Goal: Task Accomplishment & Management: Complete application form

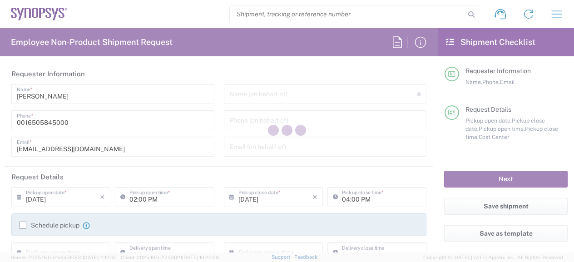
type input "Department"
type input "US01, SDG, HW, AE 210684"
type input "[US_STATE]"
type input "[GEOGRAPHIC_DATA]"
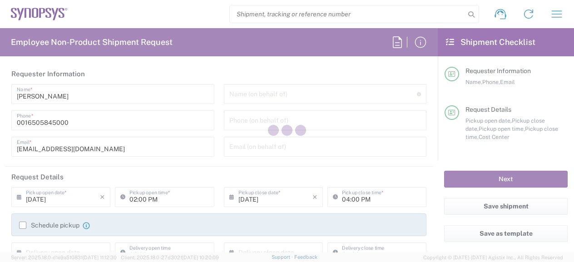
type input "Delivered at Place"
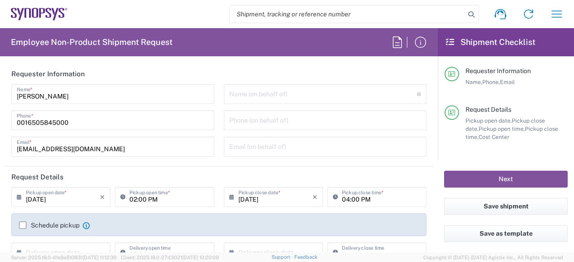
type input "Headquarters USSV"
click at [485, 81] on span "Phone," at bounding box center [492, 82] width 18 height 7
click at [299, 94] on input "text" at bounding box center [324, 93] width 188 height 16
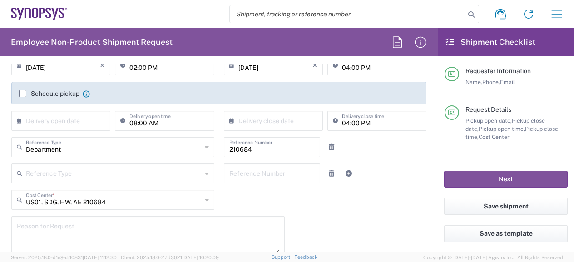
scroll to position [136, 0]
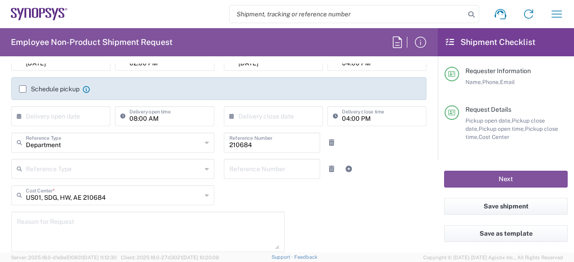
click at [69, 118] on input "text" at bounding box center [63, 116] width 74 height 16
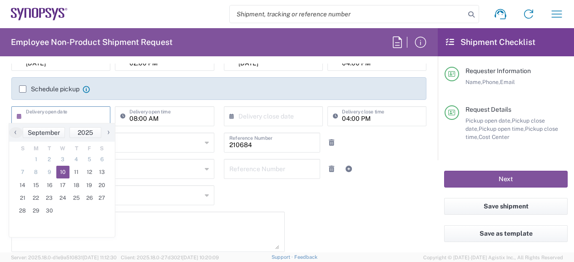
click at [61, 172] on span "10" at bounding box center [63, 172] width 14 height 13
type input "[DATE]"
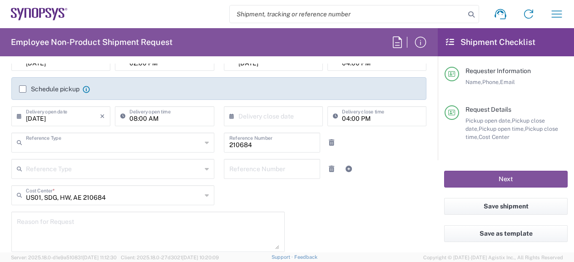
click at [71, 141] on input "text" at bounding box center [114, 142] width 176 height 16
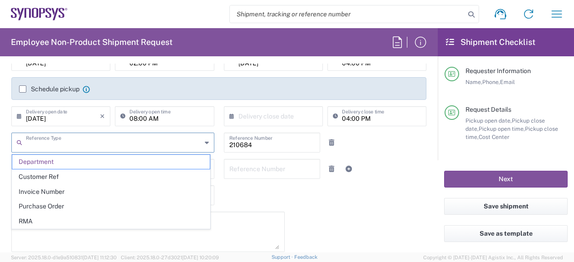
click at [71, 141] on input "text" at bounding box center [114, 142] width 176 height 16
click at [254, 240] on textarea at bounding box center [148, 232] width 263 height 35
type input "Department"
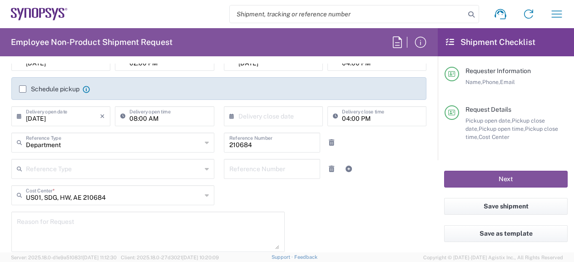
click at [366, 231] on div "09/10/2025 × Pickup open date * Cancel Apply 02:00 PM Pickup open time * 09/10/…" at bounding box center [219, 189] width 425 height 277
click at [200, 170] on div "Reference Type" at bounding box center [112, 169] width 203 height 20
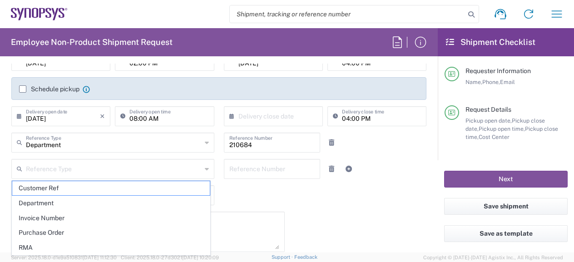
click at [307, 194] on div "09/10/2025 × Pickup open date * Cancel Apply 02:00 PM Pickup open time * 09/10/…" at bounding box center [219, 189] width 425 height 277
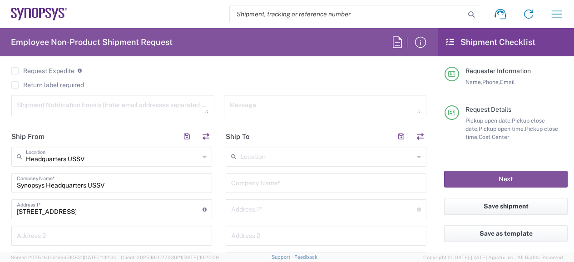
scroll to position [409, 0]
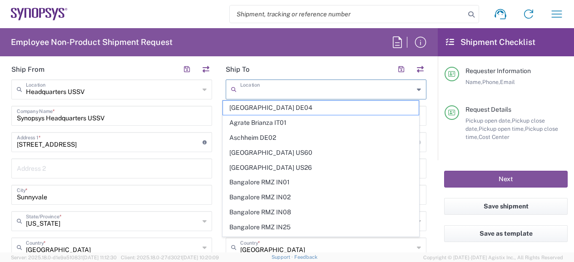
click at [265, 84] on input "text" at bounding box center [327, 89] width 174 height 16
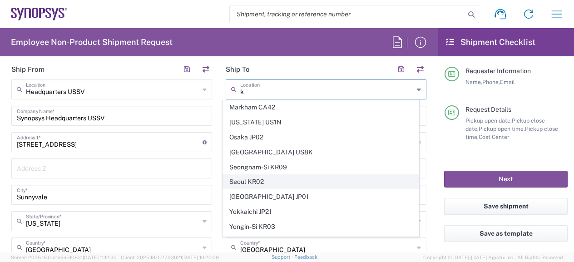
scroll to position [83, 0]
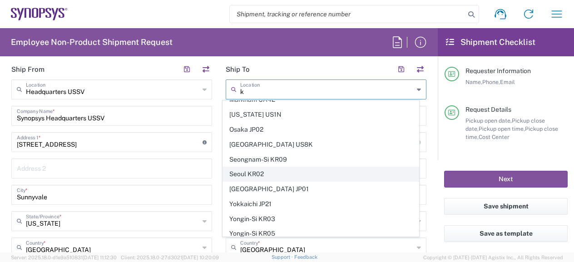
click at [324, 170] on span "Seoul KR02" at bounding box center [320, 174] width 195 height 14
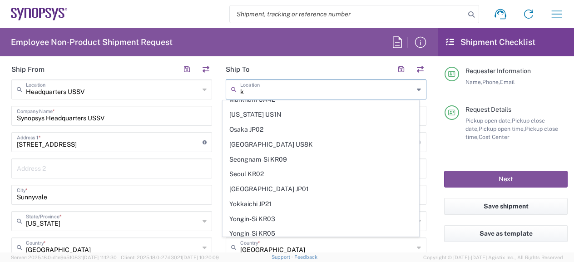
type input "Seoul KR02"
type input "Yuhan Hoesa Synopsys Korea"
type input "N-5F H Square"
type input "235 Pangyoyeok-ro Bundang-gu"
type input "Seongnam-si"
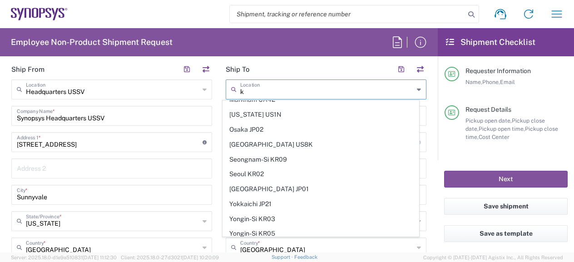
type input "[GEOGRAPHIC_DATA]"
type input "13494"
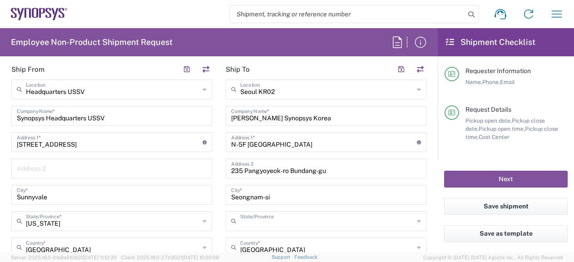
type input "Gyeonggi-do"
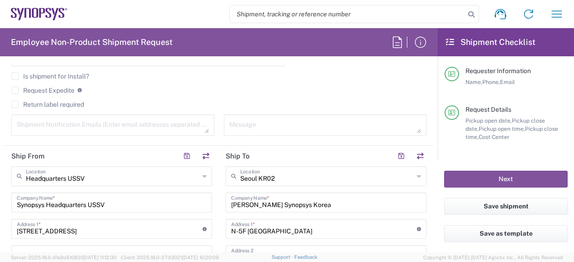
scroll to position [364, 0]
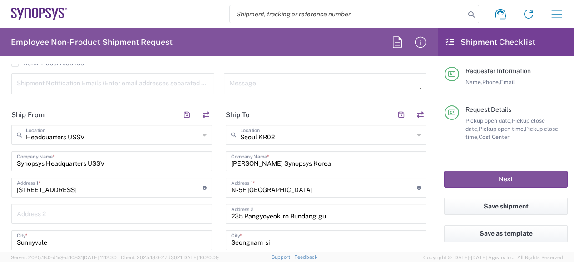
click at [417, 135] on icon at bounding box center [419, 135] width 4 height 15
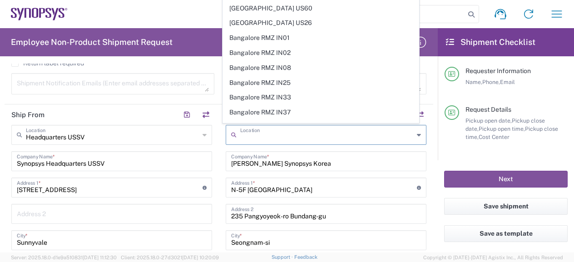
scroll to position [0, 0]
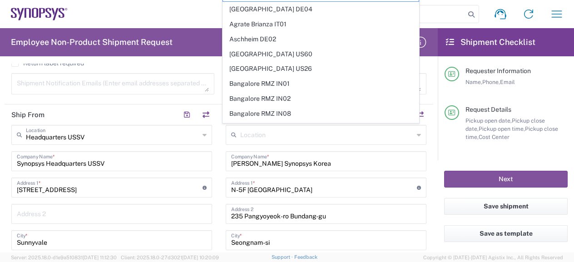
click at [426, 166] on form "Requester Information Shakir Ali Name * 0016505845000 Phone * sali@synopsys.com…" at bounding box center [219, 158] width 438 height 189
type input "Seoul KR02"
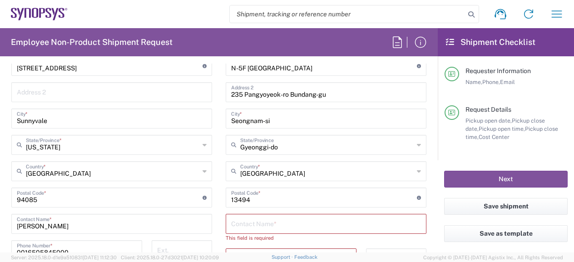
scroll to position [500, 0]
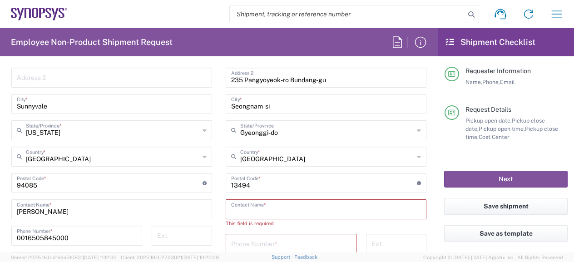
click at [235, 207] on input "text" at bounding box center [326, 209] width 190 height 16
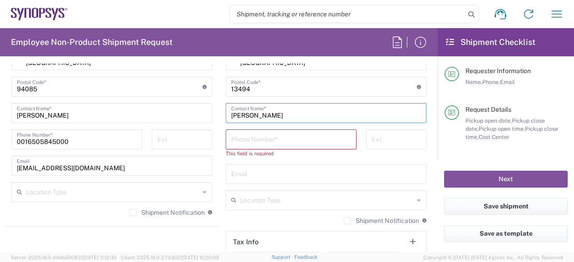
scroll to position [545, 0]
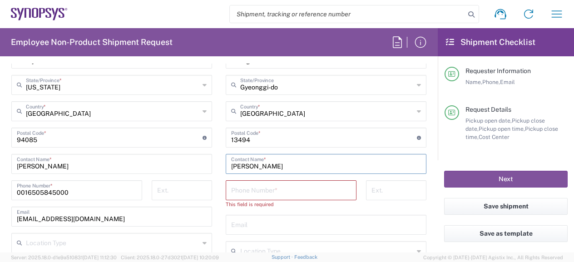
click at [288, 165] on input "Martin Cho" at bounding box center [326, 163] width 190 height 16
click at [272, 164] on input "Martin Cho" at bounding box center [326, 163] width 190 height 16
type input "Martin Cho"
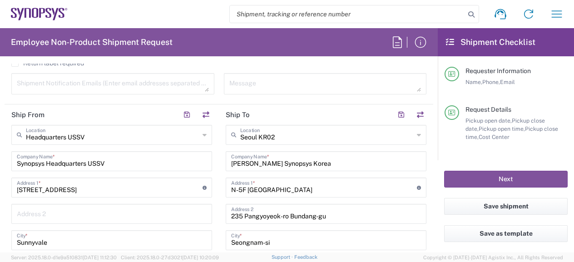
click at [295, 131] on input "Seoul KR02" at bounding box center [327, 134] width 174 height 16
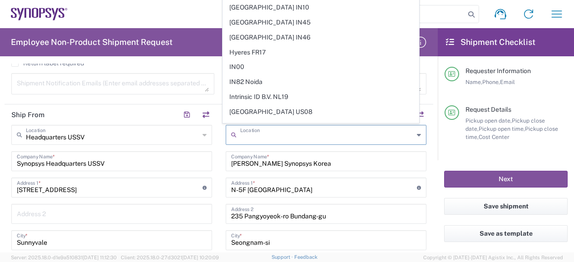
scroll to position [1091, 0]
click at [291, 138] on input "text" at bounding box center [327, 134] width 174 height 16
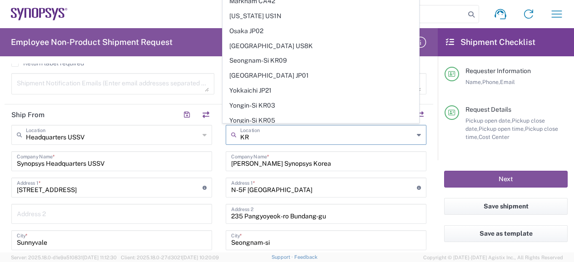
scroll to position [0, 0]
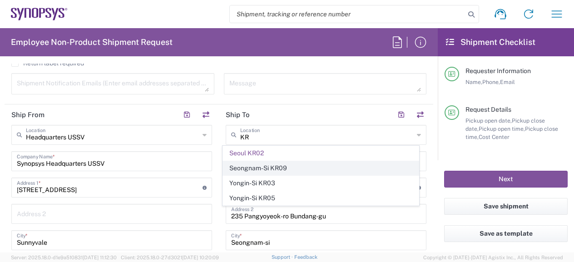
click at [288, 167] on span "Seongnam-Si KR09" at bounding box center [320, 168] width 195 height 14
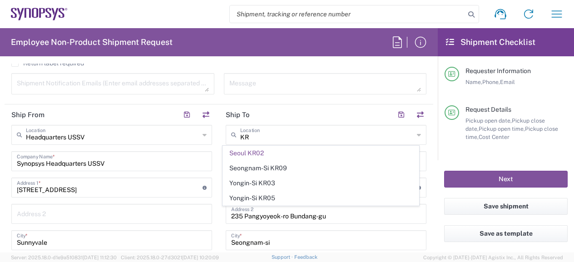
type input "Seongnam-Si KR09"
type input "Synopsys Korea Inc"
type input "670 Sampyeong-dong, Bundang-gu U-Space 1"
type input "Seongnam-Si"
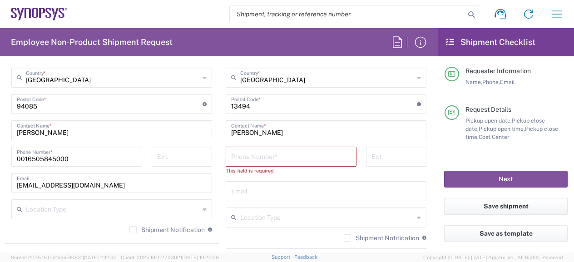
scroll to position [591, 0]
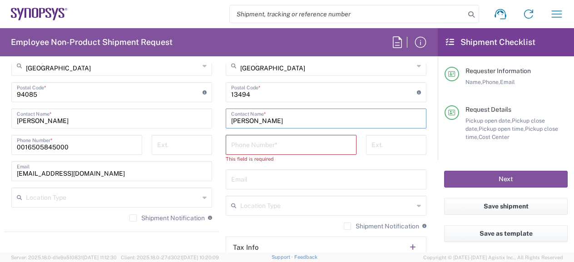
click at [310, 119] on input "Martin Cho" at bounding box center [326, 118] width 190 height 16
type input "M"
type input "Martin Cho"
click at [289, 141] on input "tel" at bounding box center [291, 144] width 120 height 16
click at [242, 178] on input "text" at bounding box center [326, 179] width 190 height 16
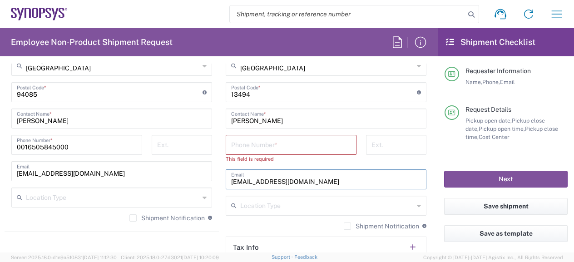
type input "hcho@synopsys.com"
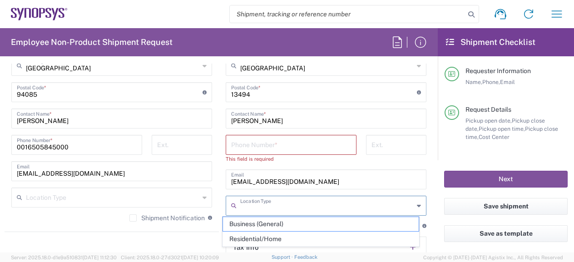
click at [306, 201] on input "text" at bounding box center [327, 205] width 174 height 16
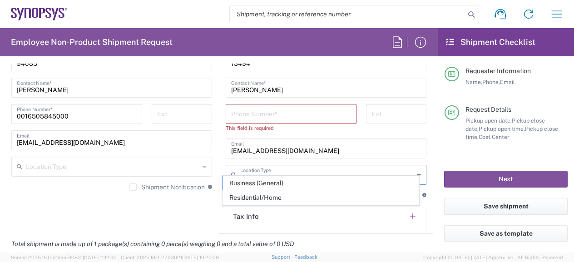
scroll to position [636, 0]
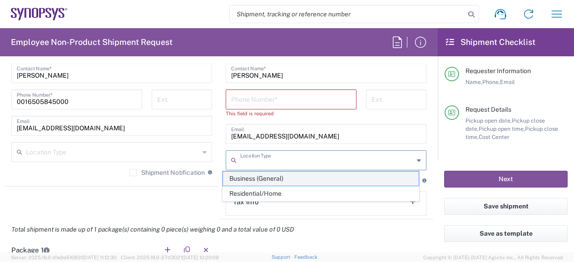
click at [308, 180] on span "Business (General)" at bounding box center [320, 179] width 195 height 14
type input "Business (General)"
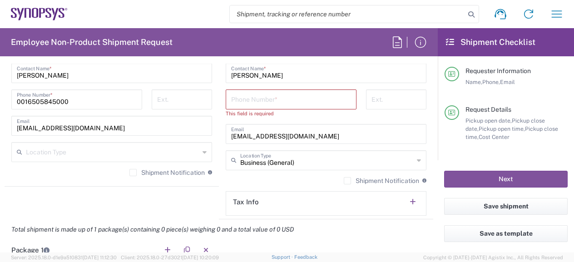
scroll to position [773, 0]
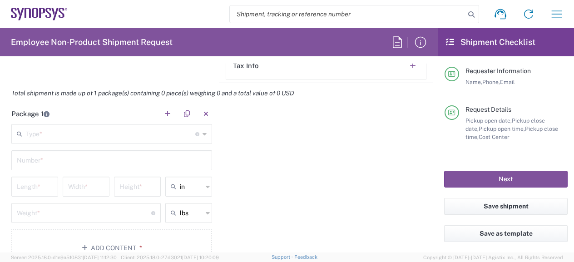
click at [120, 138] on input "text" at bounding box center [111, 133] width 170 height 16
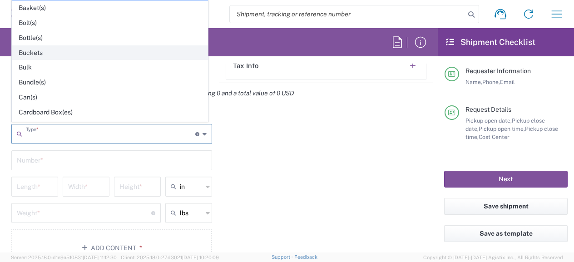
scroll to position [45, 0]
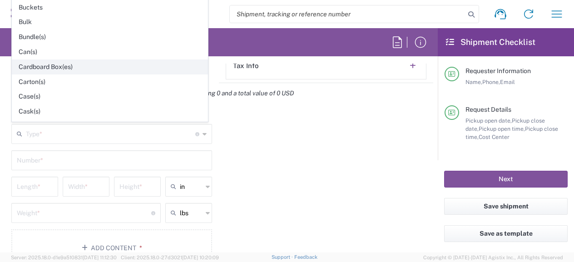
click at [104, 60] on span "Cardboard Box(es)" at bounding box center [109, 67] width 195 height 14
type input "Cardboard Box(es)"
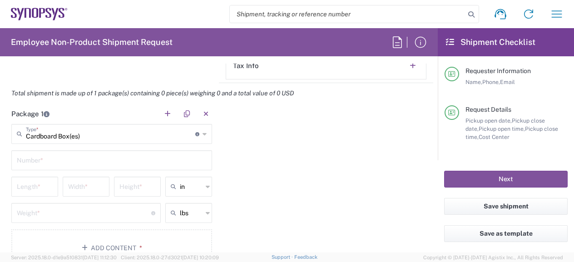
click at [133, 167] on div "Number *" at bounding box center [111, 160] width 201 height 20
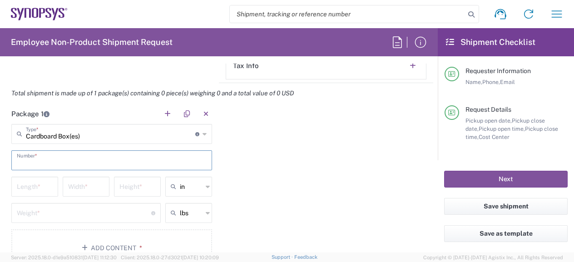
click at [134, 159] on input "text" at bounding box center [112, 160] width 190 height 16
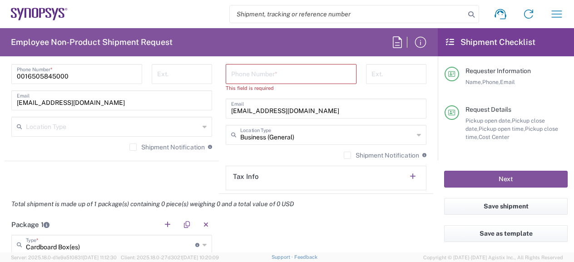
scroll to position [571, 0]
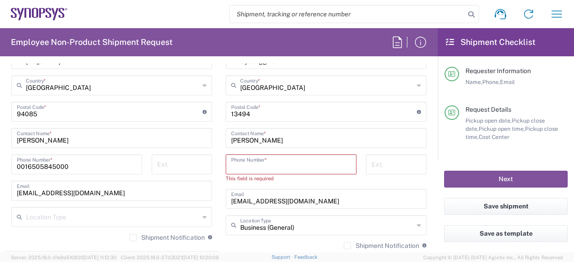
click at [259, 162] on input "tel" at bounding box center [291, 164] width 120 height 16
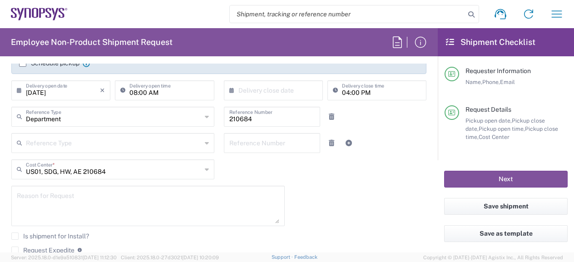
scroll to position [0, 0]
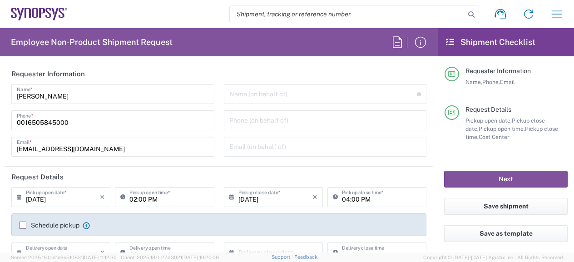
click at [230, 97] on input "text" at bounding box center [324, 93] width 188 height 16
click at [353, 56] on div "Employee Non-Product Shipment Request Requester Information Shakir Ali Name * 0…" at bounding box center [219, 140] width 438 height 225
click at [20, 200] on icon at bounding box center [21, 197] width 9 height 15
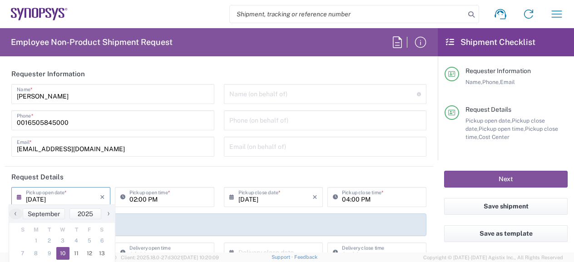
click at [18, 195] on icon at bounding box center [21, 197] width 9 height 15
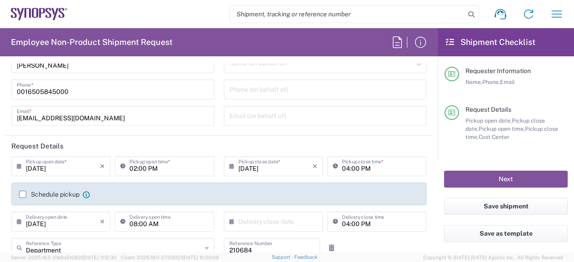
scroll to position [45, 0]
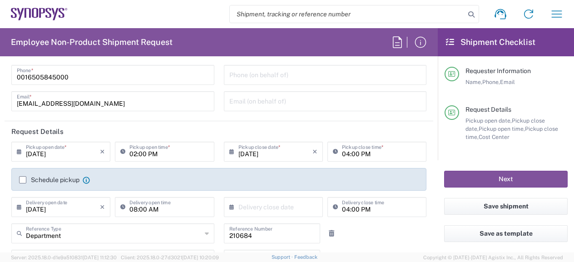
click at [18, 149] on icon at bounding box center [21, 152] width 9 height 15
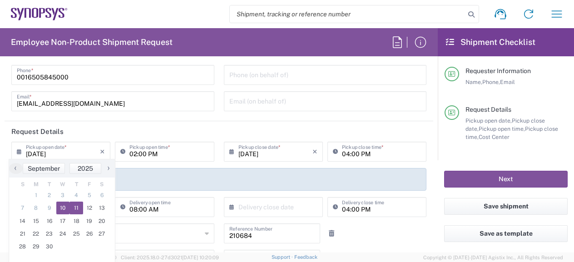
click at [74, 207] on span "11" at bounding box center [77, 208] width 14 height 13
type input "09/11/2025"
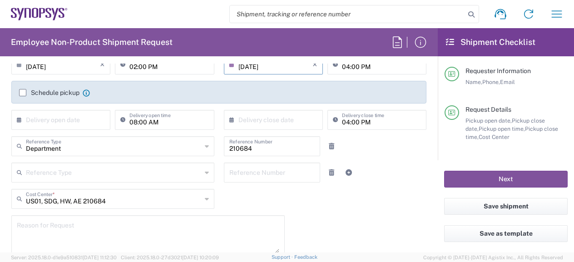
scroll to position [136, 0]
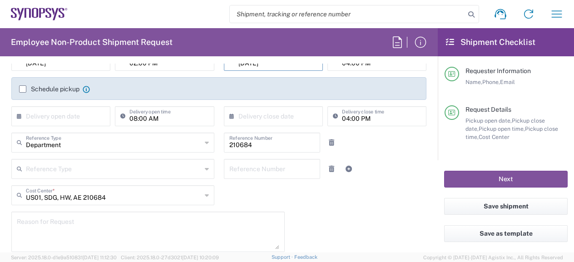
click at [39, 172] on input "text" at bounding box center [114, 168] width 176 height 16
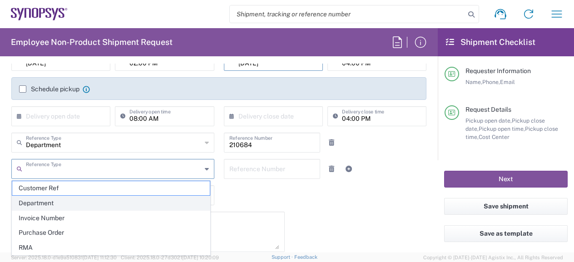
click at [55, 201] on span "Department" at bounding box center [111, 203] width 198 height 14
type input "Department"
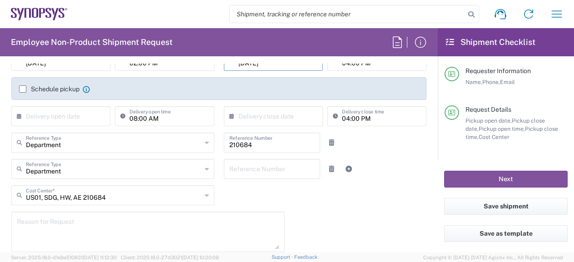
click at [289, 184] on div "Reference Number" at bounding box center [272, 172] width 106 height 26
click at [299, 168] on input "text" at bounding box center [273, 168] width 86 height 16
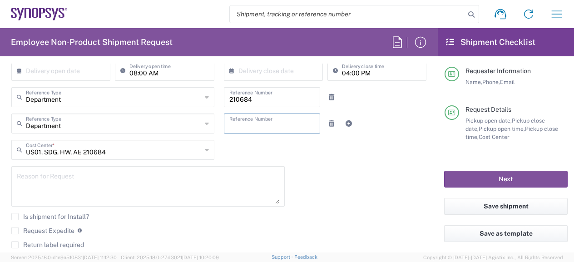
scroll to position [227, 0]
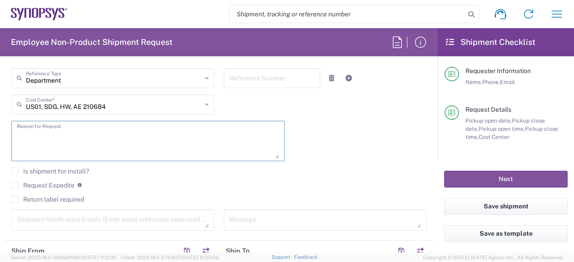
click at [128, 142] on textarea at bounding box center [148, 141] width 263 height 35
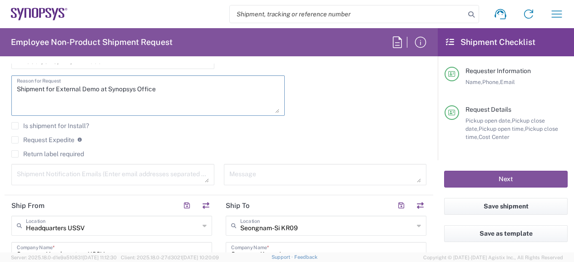
type textarea "Shipment for External Demo at Synopsys Office"
click at [127, 170] on textarea at bounding box center [113, 175] width 192 height 16
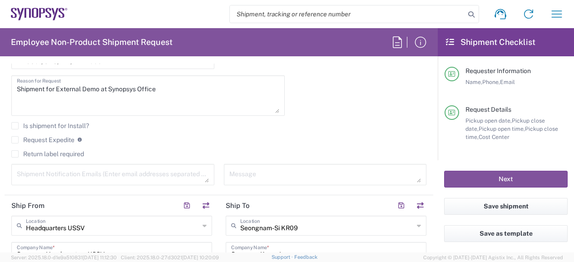
click at [245, 119] on div "Shipment for External Demo at Synopsys Office Reason for Request" at bounding box center [148, 98] width 283 height 47
click at [185, 171] on textarea at bounding box center [113, 175] width 192 height 16
click at [156, 170] on textarea at bounding box center [113, 175] width 192 height 16
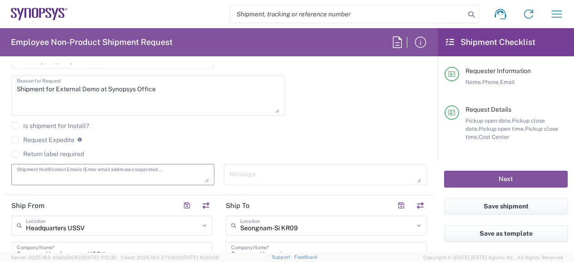
click at [149, 168] on textarea at bounding box center [113, 175] width 192 height 16
click at [204, 178] on textarea at bounding box center [113, 175] width 192 height 16
click at [204, 180] on textarea at bounding box center [113, 175] width 192 height 16
click at [225, 130] on div "Is shipment for Install?" at bounding box center [218, 129] width 415 height 14
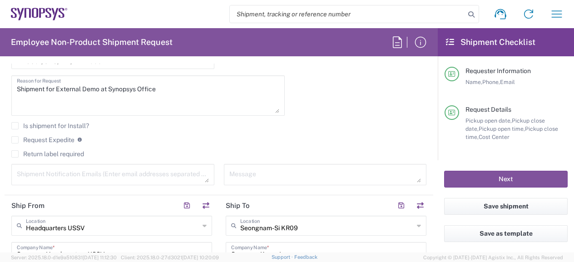
click at [122, 176] on textarea at bounding box center [113, 175] width 192 height 16
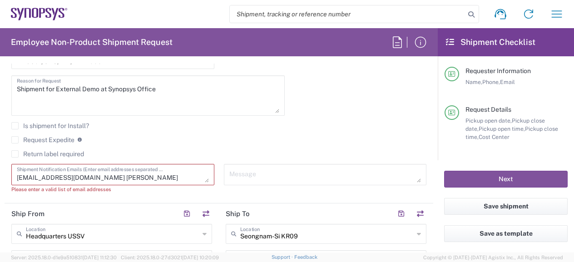
scroll to position [8, 0]
type textarea "sali@synopsys.com rickkim@synopsys.com hcho@synopsys.com"
click at [339, 122] on agx-checkbox-control "Is shipment for Install?" at bounding box center [218, 125] width 415 height 7
click at [128, 197] on div "sali@synopsys.com rickkim@synopsys.com hcho@synopsys.com Shipment Notification …" at bounding box center [113, 182] width 213 height 36
click at [133, 170] on textarea "sali@synopsys.com rickkim@synopsys.com hcho@synopsys.com" at bounding box center [113, 175] width 192 height 16
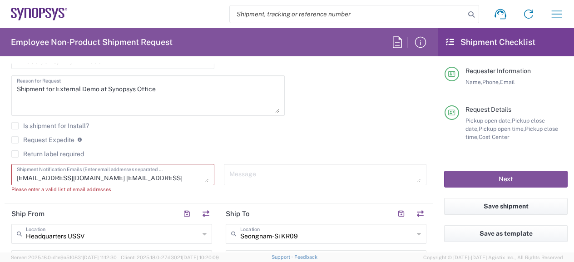
scroll to position [0, 0]
drag, startPoint x: 114, startPoint y: 173, endPoint x: -72, endPoint y: 138, distance: 188.8
click at [0, 138] on html "Shipment request Shipment tracking Employee non-product shipment request My shi…" at bounding box center [287, 131] width 574 height 262
click at [281, 141] on agx-checkbox-control "Request Expedite If expedite is checked you will be unable to rate and book thi…" at bounding box center [218, 140] width 415 height 8
click at [300, 178] on textarea at bounding box center [326, 175] width 192 height 16
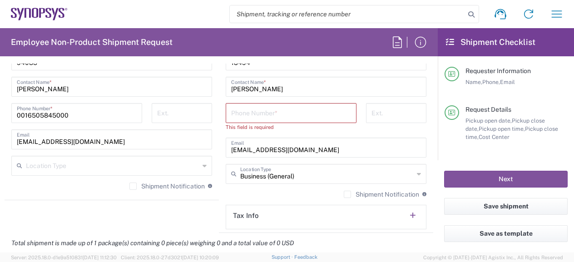
scroll to position [636, 0]
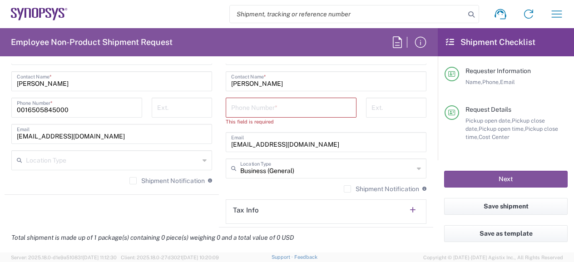
click at [344, 188] on label "Shipment Notification" at bounding box center [381, 188] width 75 height 7
click at [348, 189] on input "Shipment Notification" at bounding box center [348, 189] width 0 height 0
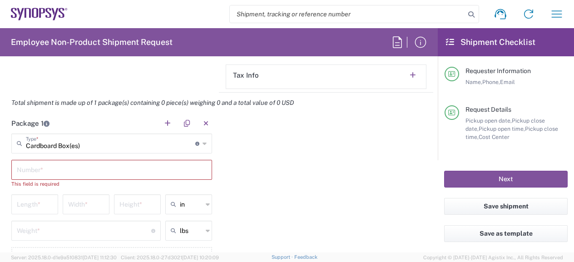
scroll to position [773, 0]
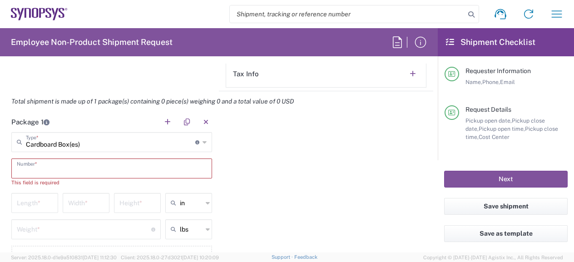
click at [104, 164] on input "text" at bounding box center [112, 168] width 190 height 16
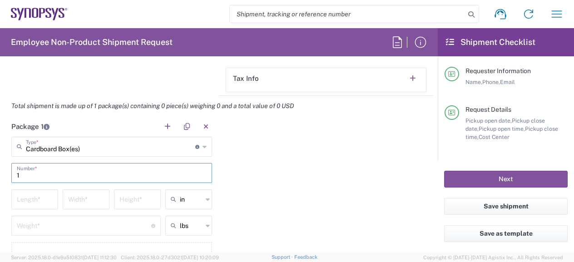
scroll to position [682, 0]
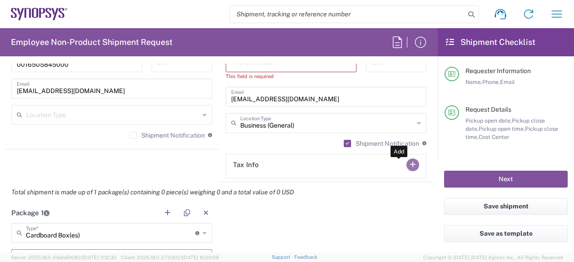
type input "1"
click at [407, 161] on button "button" at bounding box center [413, 165] width 13 height 13
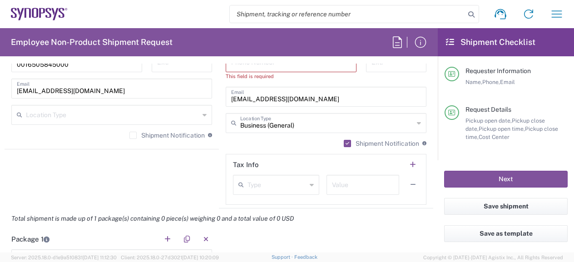
click at [310, 185] on icon at bounding box center [312, 185] width 4 height 15
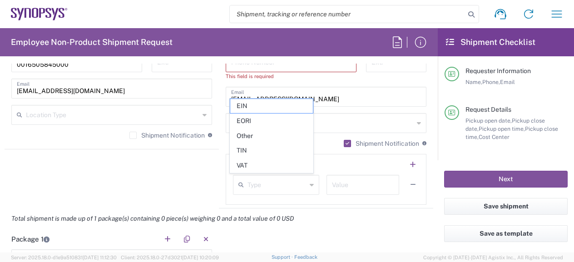
click at [345, 220] on div "Total shipment is made up of 1 package(s) containing 0 piece(s) weighing 0 and …" at bounding box center [219, 219] width 439 height 20
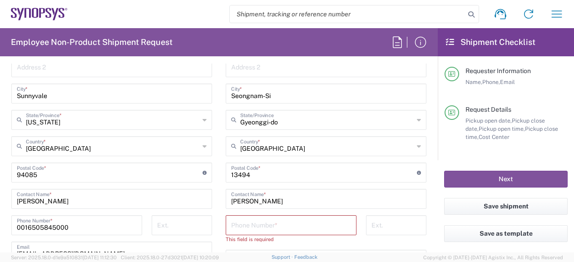
scroll to position [364, 0]
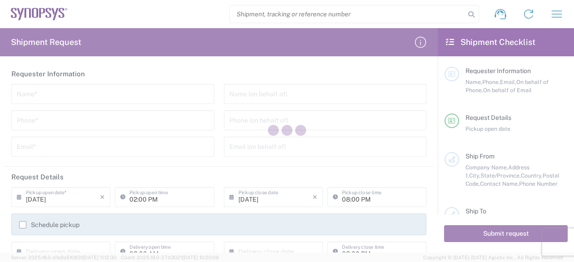
type input "[GEOGRAPHIC_DATA]"
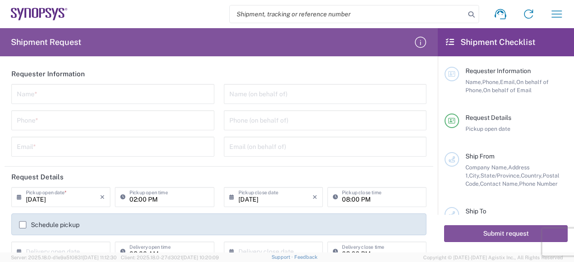
click at [318, 66] on header "Requester Information" at bounding box center [219, 74] width 429 height 20
click at [110, 93] on input "text" at bounding box center [113, 93] width 192 height 16
